Goal: Register for event/course

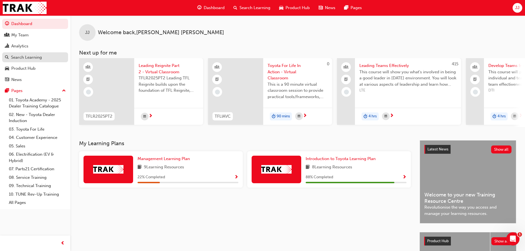
click at [29, 56] on div "Search Learning" at bounding box center [26, 57] width 31 height 6
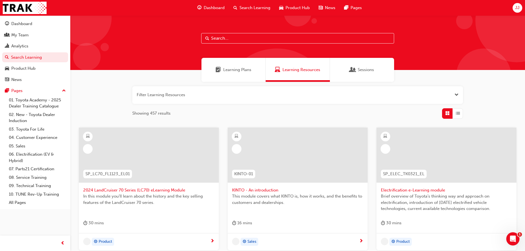
click at [246, 40] on input "text" at bounding box center [297, 38] width 193 height 10
type input "dealer induction"
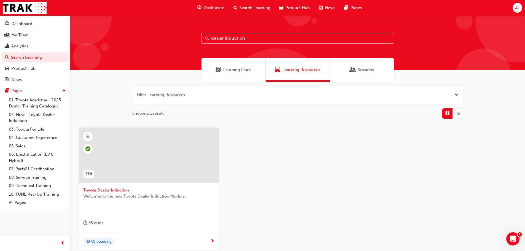
click at [118, 186] on div at bounding box center [148, 159] width 131 height 55
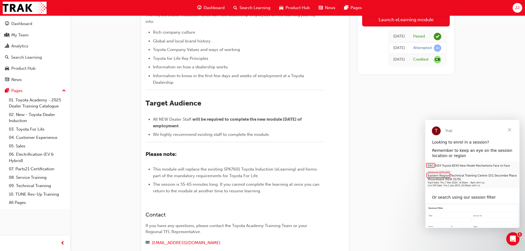
scroll to position [80, 0]
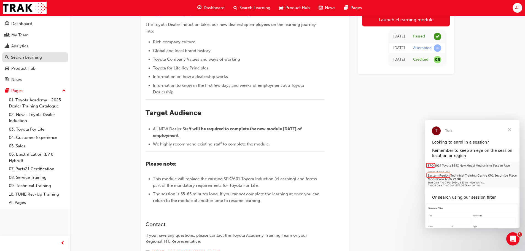
click at [22, 56] on div "Search Learning" at bounding box center [26, 57] width 31 height 6
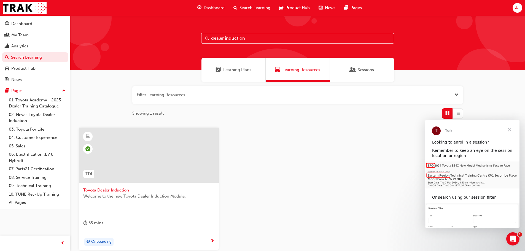
drag, startPoint x: 243, startPoint y: 40, endPoint x: 170, endPoint y: 37, distance: 72.6
click at [170, 37] on div "dealer induction" at bounding box center [297, 42] width 455 height 55
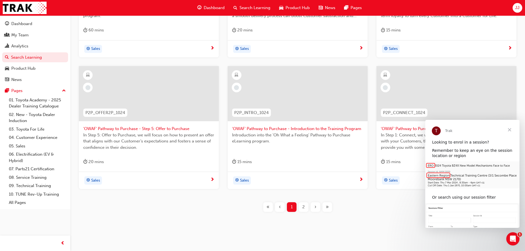
scroll to position [199, 0]
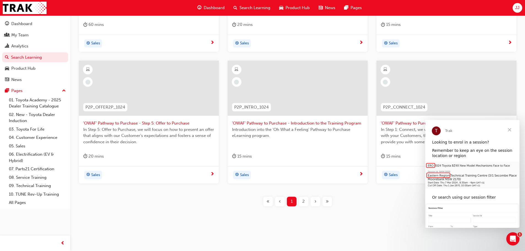
click at [306, 202] on div "2" at bounding box center [304, 202] width 10 height 10
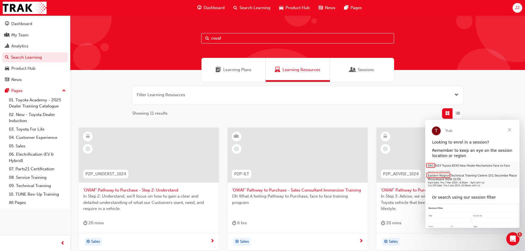
drag, startPoint x: 234, startPoint y: 39, endPoint x: 129, endPoint y: 40, distance: 104.5
click at [139, 42] on div "owaf" at bounding box center [297, 42] width 455 height 55
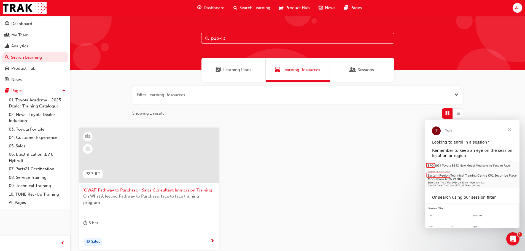
type input "p2p-ilt"
click at [168, 190] on span "'OWAF' Pathway to Purchase - Sales Consultant Immersion Training" at bounding box center [148, 190] width 131 height 6
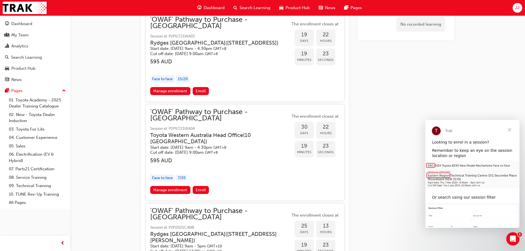
scroll to position [939, 0]
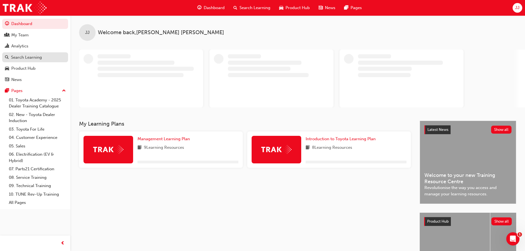
click at [26, 58] on div "Search Learning" at bounding box center [26, 57] width 31 height 6
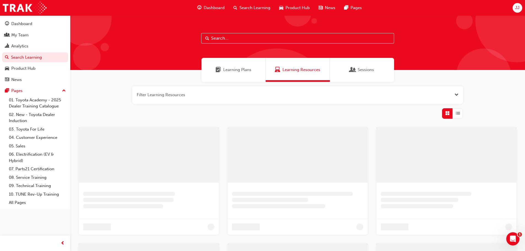
click at [238, 40] on input "text" at bounding box center [297, 38] width 193 height 10
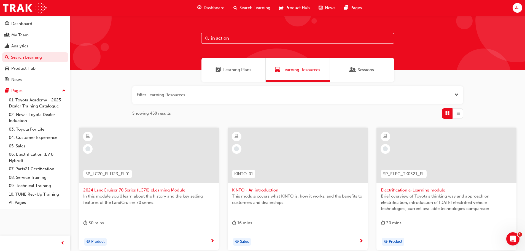
type input "in action"
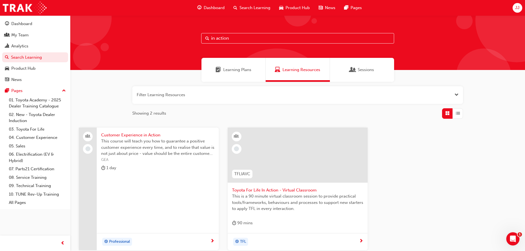
click at [310, 199] on span "This is a 90 minute virtual classroom session to provide practical tools/framew…" at bounding box center [297, 202] width 131 height 19
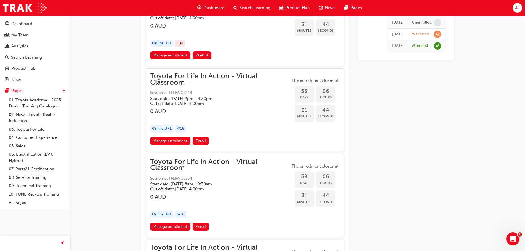
scroll to position [6213, 0]
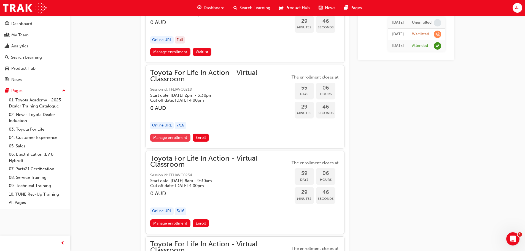
click at [181, 136] on link "Manage enrollment" at bounding box center [170, 138] width 40 height 8
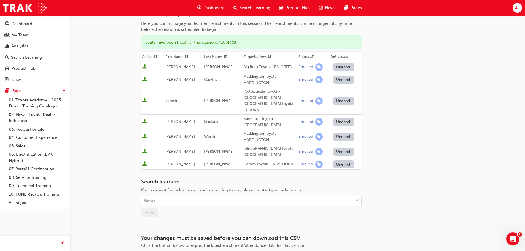
scroll to position [55, 0]
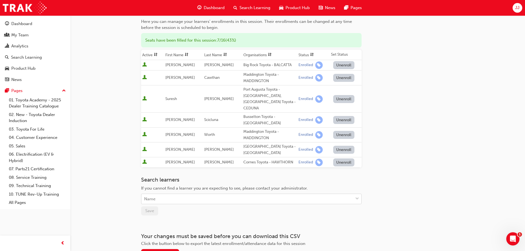
click at [160, 195] on div "Name" at bounding box center [247, 199] width 212 height 10
type input "mercer"
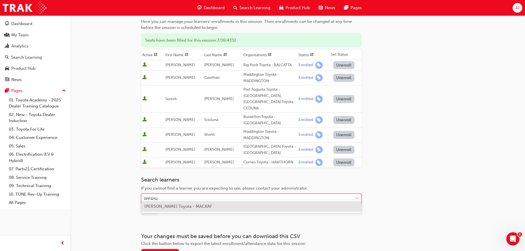
click at [163, 206] on span "Louise Mercer - Mackay Toyota - MACKAY" at bounding box center [178, 206] width 68 height 5
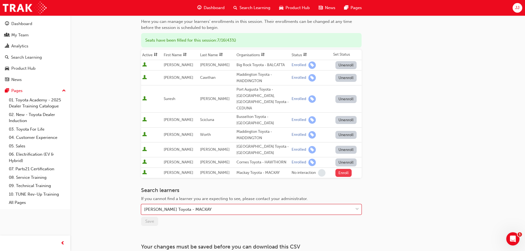
click at [340, 169] on button "Enroll" at bounding box center [344, 173] width 17 height 8
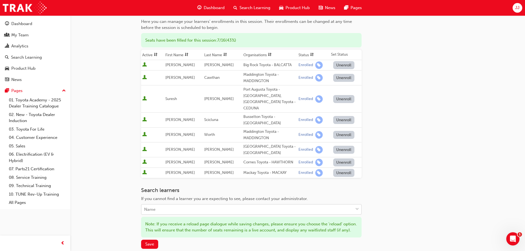
click at [165, 205] on div "Name" at bounding box center [247, 210] width 212 height 10
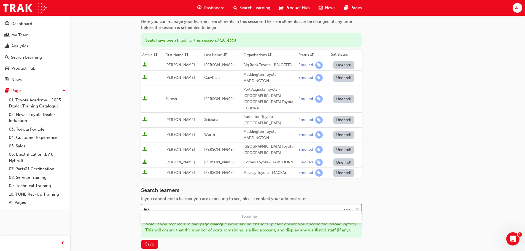
type input "leach"
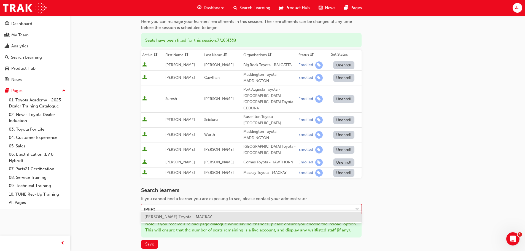
click at [165, 216] on span "Aletta Leach - Mackay Toyota - MACKAY" at bounding box center [178, 216] width 68 height 5
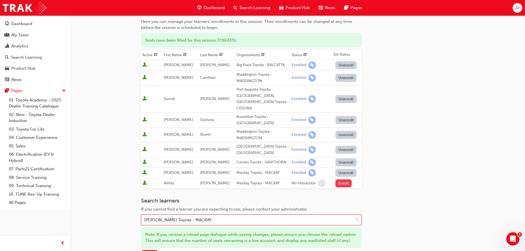
click at [341, 179] on button "Enroll" at bounding box center [344, 183] width 17 height 8
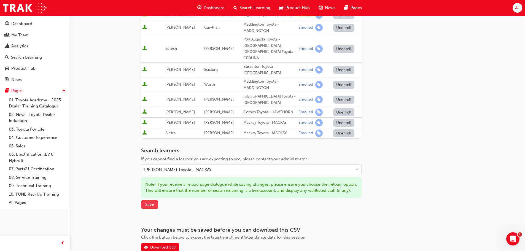
scroll to position [110, 0]
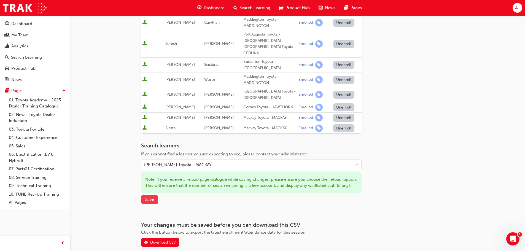
click at [151, 199] on span "Save" at bounding box center [149, 199] width 9 height 5
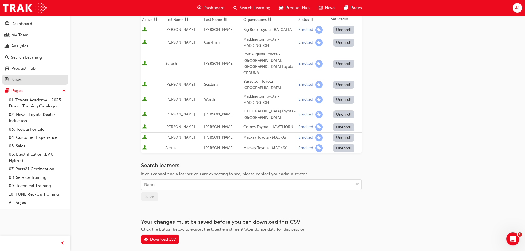
scroll to position [81, 0]
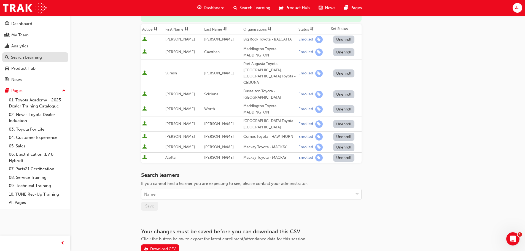
click at [28, 58] on div "Search Learning" at bounding box center [26, 57] width 31 height 6
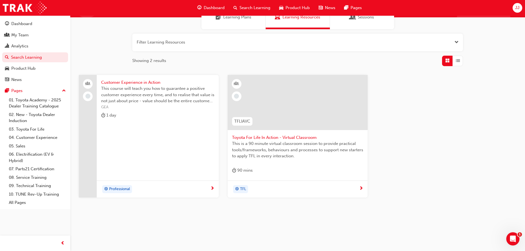
scroll to position [53, 0]
click at [291, 141] on span "This is a 90 minute virtual classroom session to provide practical tools/framew…" at bounding box center [297, 150] width 131 height 19
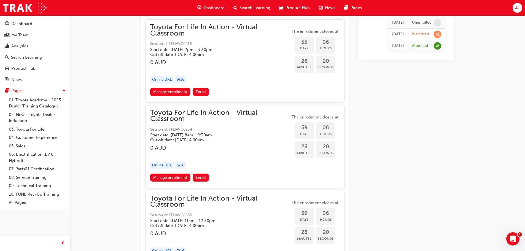
scroll to position [6254, 0]
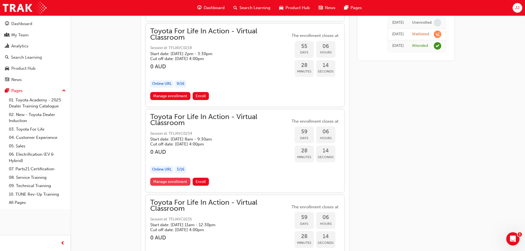
click at [171, 180] on link "Manage enrollment" at bounding box center [170, 182] width 40 height 8
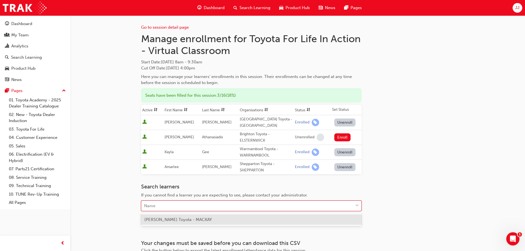
click at [172, 204] on div "Name" at bounding box center [247, 206] width 212 height 10
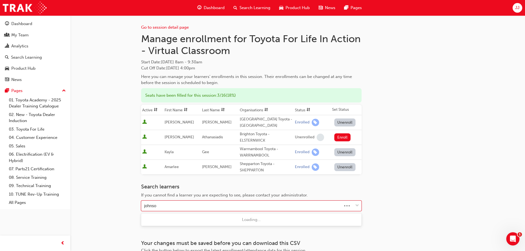
type input "johnson"
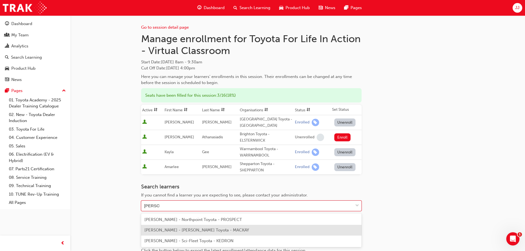
click at [153, 230] on span "Mark Johnson - Mackay Toyota - MACKAY" at bounding box center [196, 230] width 105 height 5
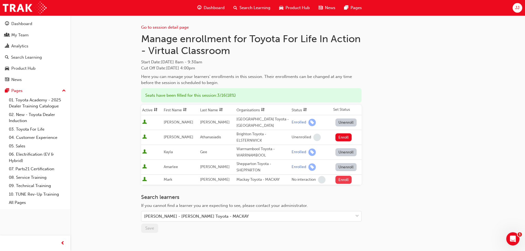
click at [342, 179] on button "Enroll" at bounding box center [344, 180] width 17 height 8
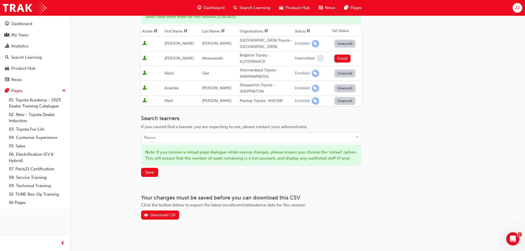
scroll to position [83, 0]
click at [148, 175] on span "Save" at bounding box center [149, 172] width 9 height 5
